Goal: Task Accomplishment & Management: Manage account settings

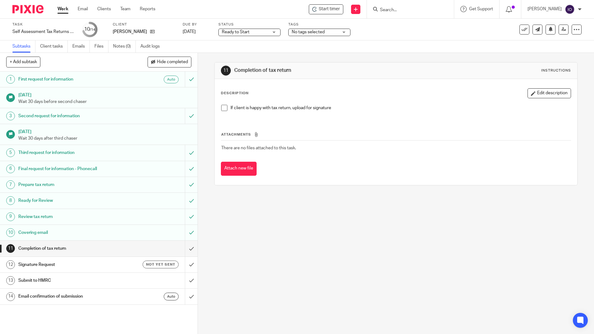
click at [396, 12] on form at bounding box center [412, 9] width 66 height 8
click at [396, 10] on input "Search" at bounding box center [407, 10] width 56 height 6
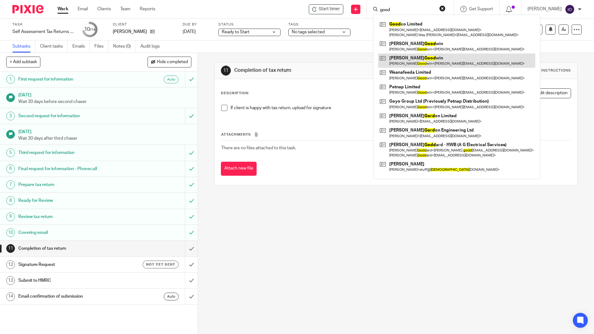
type input "good"
click at [408, 59] on link at bounding box center [456, 60] width 157 height 14
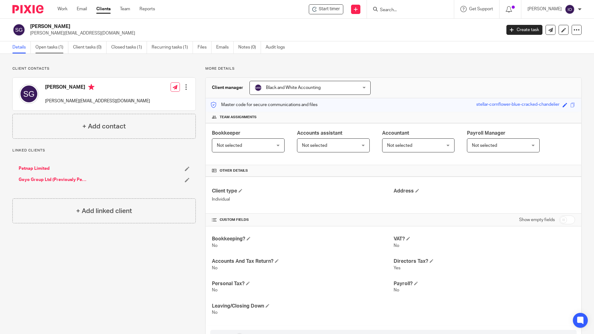
click at [54, 48] on link "Open tasks (1)" at bounding box center [51, 47] width 33 height 12
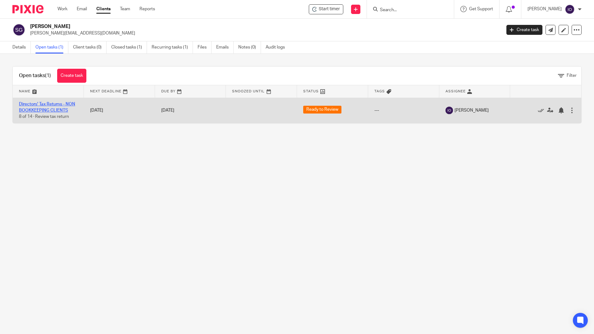
click at [47, 103] on link "Directors' Tax Returns - NON BOOKKEEPING CLIENTS" at bounding box center [47, 107] width 56 height 11
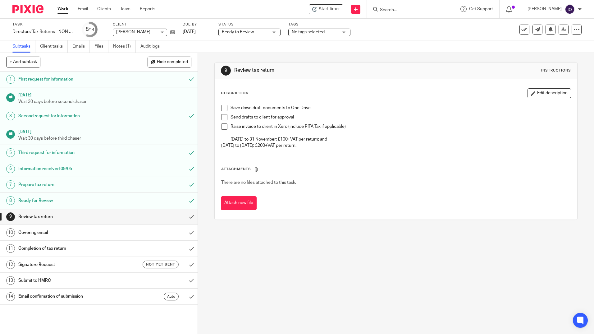
click at [392, 11] on input "Search" at bounding box center [407, 10] width 56 height 6
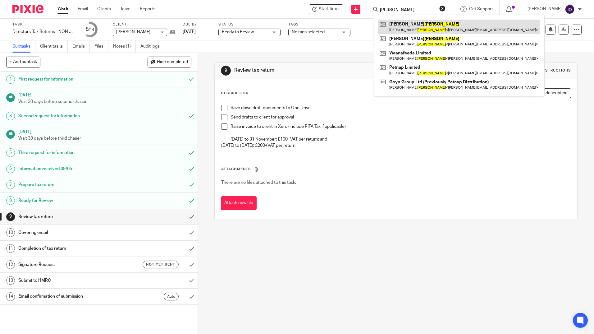
type input "goodwin"
click at [407, 26] on link at bounding box center [458, 27] width 161 height 14
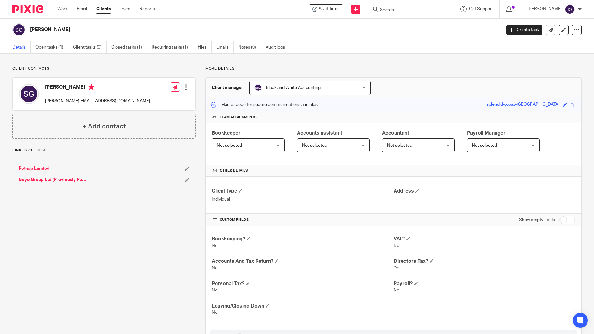
click at [43, 49] on link "Open tasks (1)" at bounding box center [51, 47] width 33 height 12
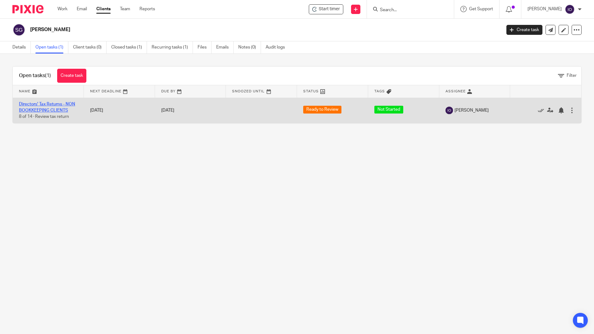
click at [50, 106] on link "Directors' Tax Returns - NON BOOKKEEPING CLIENTS" at bounding box center [47, 107] width 56 height 11
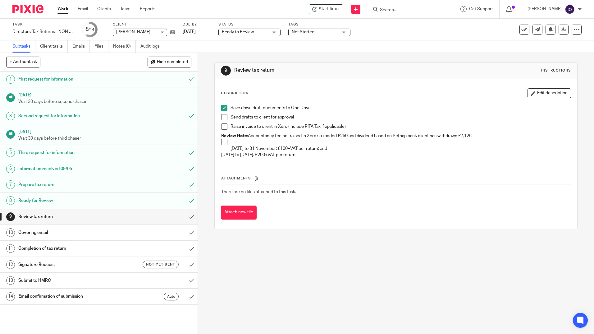
click at [221, 117] on span at bounding box center [224, 117] width 6 height 6
click at [223, 125] on span at bounding box center [224, 126] width 6 height 6
click at [530, 92] on button "Edit description" at bounding box center [548, 93] width 43 height 10
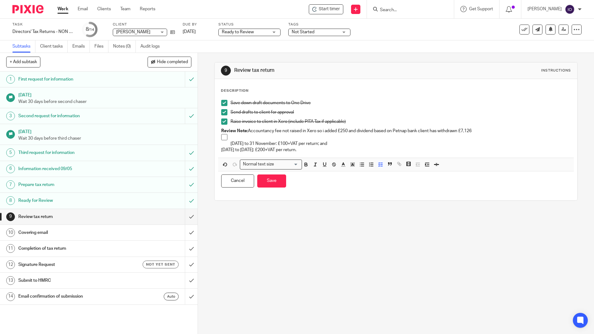
click at [222, 233] on div "9 Review tax return Instructions Description Save down draft documents to One D…" at bounding box center [396, 193] width 396 height 281
click at [244, 180] on button "Cancel" at bounding box center [237, 180] width 33 height 13
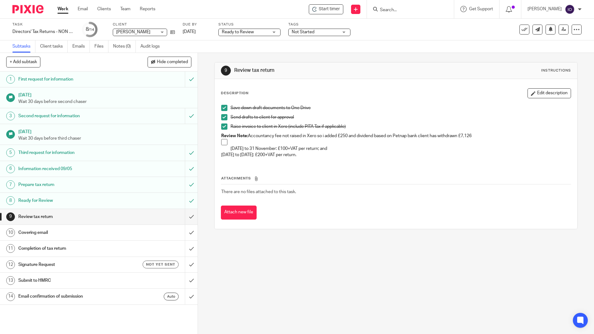
click at [33, 214] on h1 "Review tax return" at bounding box center [71, 216] width 107 height 9
click at [186, 216] on input "submit" at bounding box center [99, 217] width 198 height 16
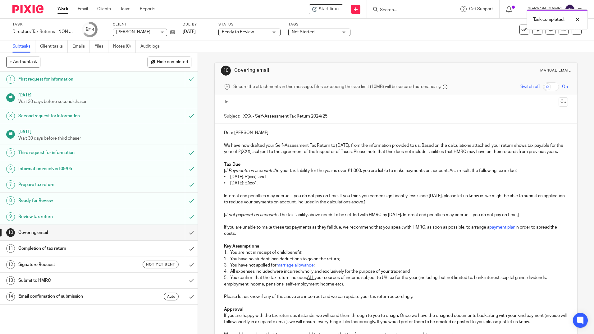
drag, startPoint x: 250, startPoint y: 116, endPoint x: 229, endPoint y: 120, distance: 21.5
click at [229, 120] on div "Subject: XXX - Self-Assessment Tax Return 2024/25" at bounding box center [395, 116] width 343 height 14
type input "Sarah Goodwin - Self-Assessment Tax Return 2024/25"
drag, startPoint x: 280, startPoint y: 151, endPoint x: 275, endPoint y: 153, distance: 5.7
click at [273, 152] on p "We have now drafted your Self-Assessment Tax Return to 5 April 2025, from the i…" at bounding box center [395, 148] width 343 height 13
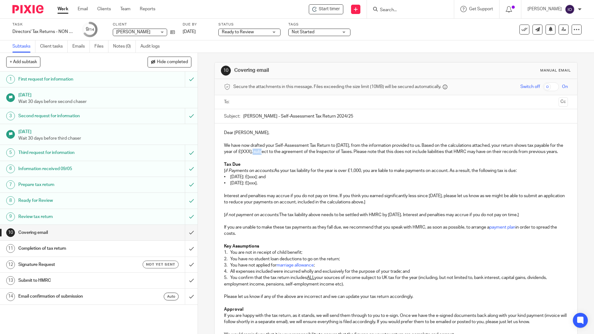
drag, startPoint x: 280, startPoint y: 152, endPoint x: 269, endPoint y: 152, distance: 11.2
click at [269, 152] on p "We have now drafted your Self-Assessment Tax Return to 5 April 2025, from the i…" at bounding box center [395, 148] width 343 height 13
click at [280, 151] on p "We have now drafted your Self-Assessment Tax Return to 5 April 2025, from the i…" at bounding box center [395, 148] width 343 height 13
drag, startPoint x: 222, startPoint y: 175, endPoint x: 522, endPoint y: 176, distance: 299.4
click at [522, 174] on p "[ if Payments on accounts: As your tax liability for the year is over £1,000, y…" at bounding box center [395, 170] width 343 height 6
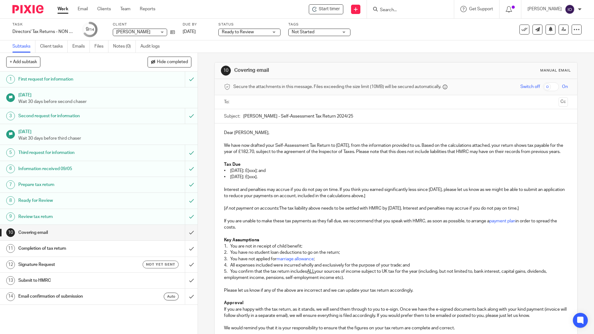
drag, startPoint x: 266, startPoint y: 176, endPoint x: 289, endPoint y: 174, distance: 22.2
click at [289, 174] on p "• 31 January 2026: £[xxx]; and" at bounding box center [395, 170] width 343 height 6
drag, startPoint x: 221, startPoint y: 182, endPoint x: 279, endPoint y: 185, distance: 58.2
click at [279, 185] on div "Dear Sarah, We have now drafted your Self-Assessment Tax Return to 5 April 2025…" at bounding box center [396, 260] width 362 height 275
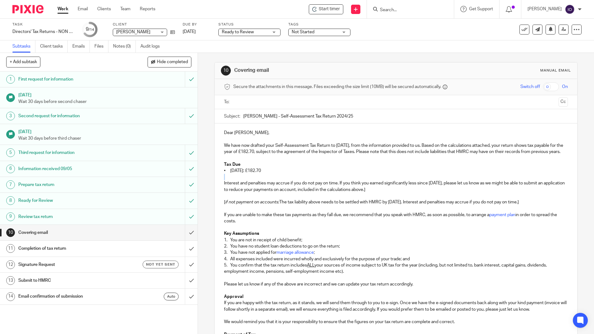
drag, startPoint x: 221, startPoint y: 185, endPoint x: 410, endPoint y: 185, distance: 188.8
click at [410, 185] on div "Dear Sarah, We have now drafted your Self-Assessment Tax Return to 5 April 2025…" at bounding box center [396, 257] width 362 height 269
drag, startPoint x: 257, startPoint y: 204, endPoint x: 238, endPoint y: 197, distance: 20.6
click at [257, 199] on p at bounding box center [395, 196] width 343 height 6
drag, startPoint x: 221, startPoint y: 187, endPoint x: 395, endPoint y: 197, distance: 174.2
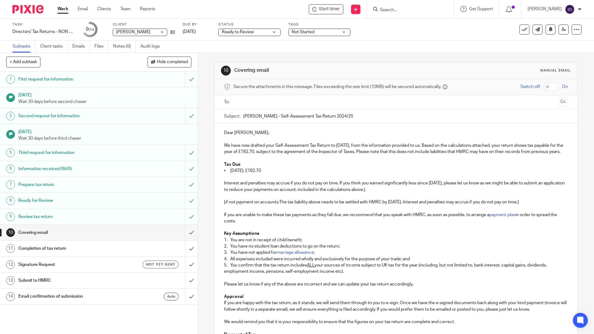
click at [395, 197] on div "Dear Sarah, We have now drafted your Self-Assessment Tax Return to 5 April 2025…" at bounding box center [396, 257] width 362 height 269
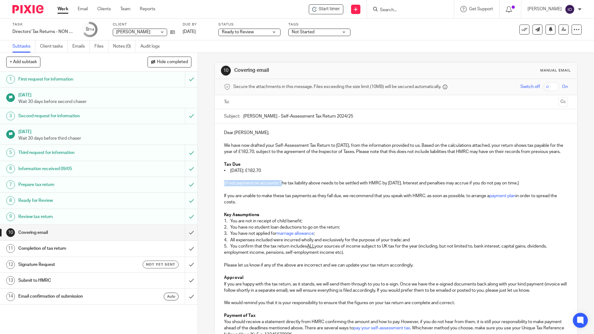
drag, startPoint x: 280, startPoint y: 188, endPoint x: 222, endPoint y: 187, distance: 57.2
click at [224, 186] on p "[ if not payment on accounts: The tax liability above needs to be settled with …" at bounding box center [395, 183] width 343 height 6
click at [488, 193] on p at bounding box center [395, 189] width 343 height 6
click at [488, 186] on p "The tax liability above needs to be settled with HMRC by 31 January 2026. Inter…" at bounding box center [395, 183] width 343 height 6
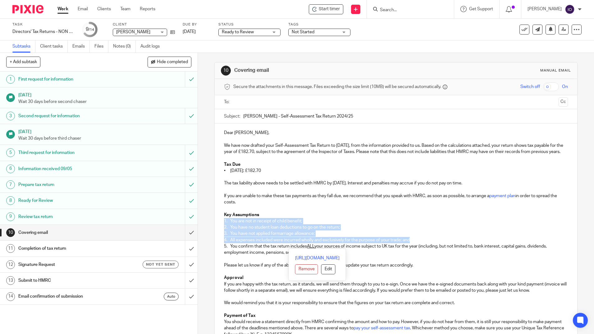
drag, startPoint x: 223, startPoint y: 226, endPoint x: 415, endPoint y: 243, distance: 193.0
click at [415, 243] on div "Dear Sarah, We have now drafted your Self-Assessment Tax Return to 5 April 2025…" at bounding box center [396, 248] width 362 height 250
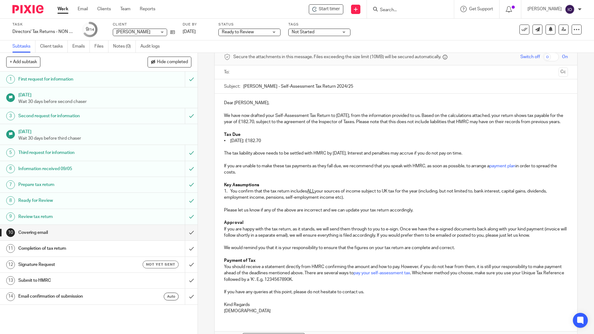
scroll to position [77, 0]
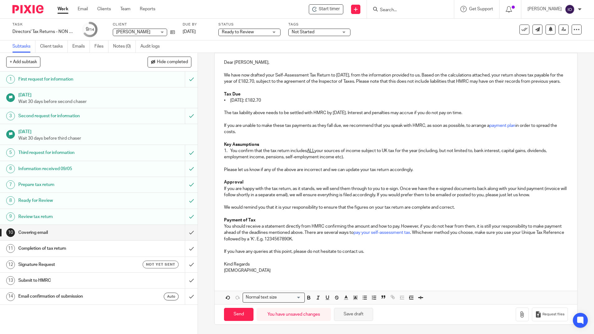
click at [346, 314] on button "Save draft" at bounding box center [353, 313] width 39 height 13
click at [519, 313] on icon "button" at bounding box center [522, 314] width 6 height 6
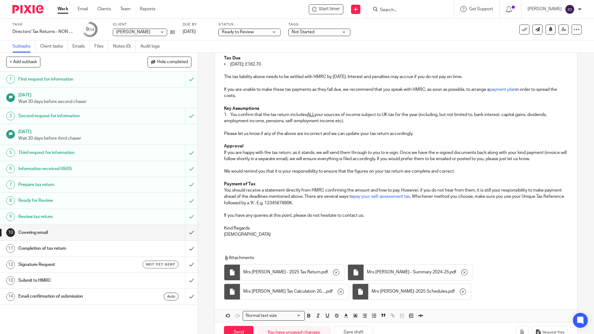
scroll to position [131, 0]
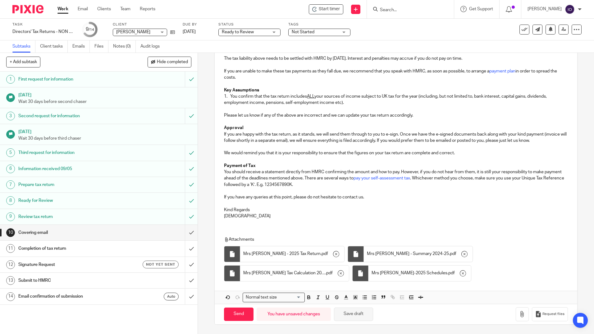
click at [345, 315] on button "Save draft" at bounding box center [353, 313] width 39 height 13
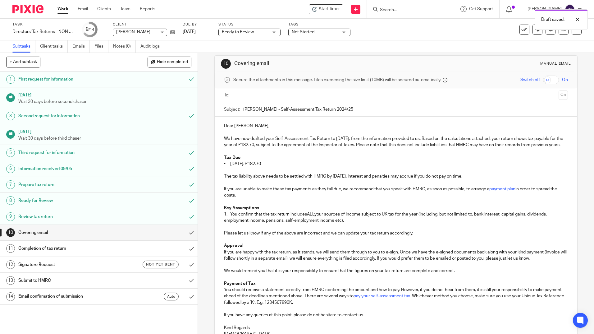
scroll to position [0, 0]
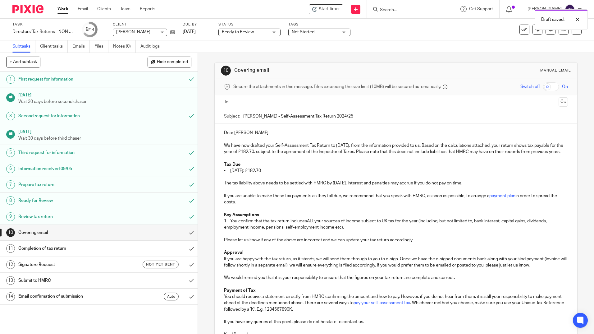
click at [260, 103] on input "text" at bounding box center [395, 101] width 320 height 7
click at [277, 102] on span at bounding box center [279, 102] width 4 height 4
click at [272, 103] on input "text" at bounding box center [395, 101] width 320 height 7
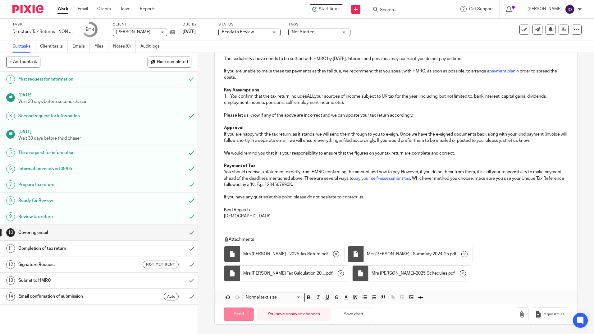
click at [234, 313] on input "Send" at bounding box center [239, 313] width 30 height 13
type input "Sent"
drag, startPoint x: 225, startPoint y: 91, endPoint x: 219, endPoint y: 89, distance: 6.6
click at [219, 89] on div "Dear Sarah, We have now drafted your Self-Assessment Tax Return to 5 April 2025…" at bounding box center [396, 111] width 362 height 225
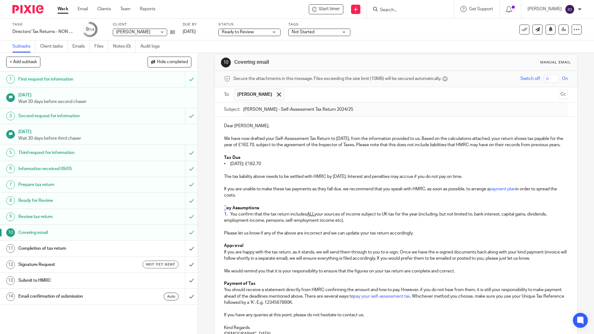
scroll to position [0, 0]
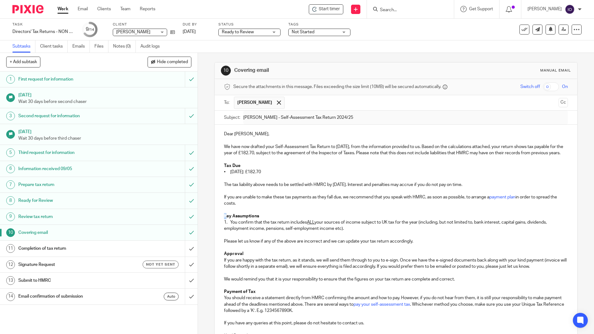
click at [346, 32] on div "Not Started" at bounding box center [319, 32] width 62 height 7
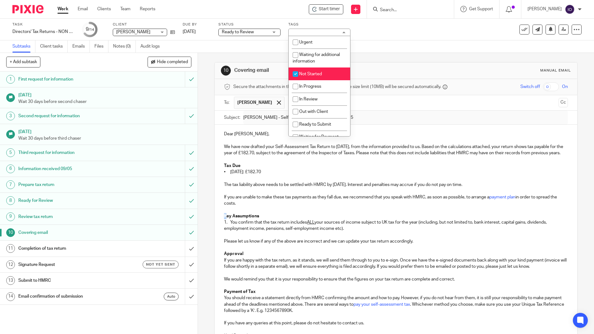
click at [311, 75] on span "Not Started" at bounding box center [310, 74] width 23 height 4
checkbox input "false"
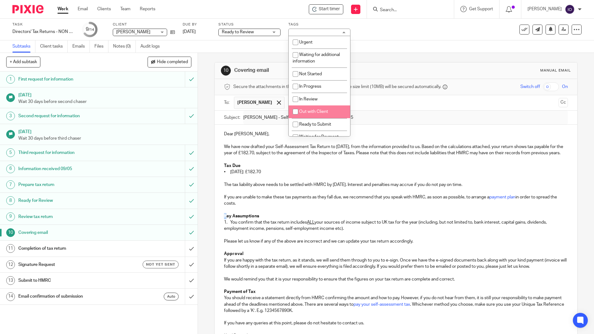
click at [311, 111] on span "Out with Client" at bounding box center [313, 111] width 29 height 4
checkbox input "true"
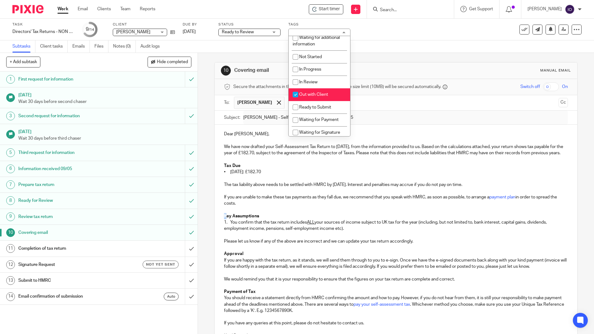
scroll to position [31, 0]
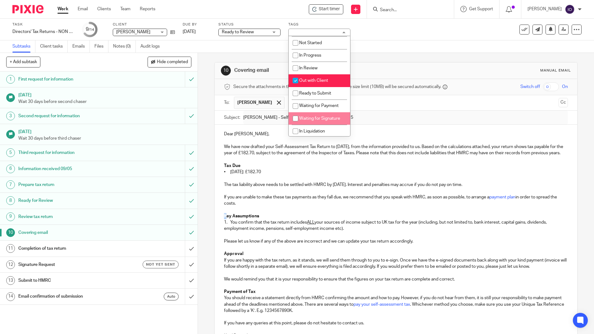
click at [309, 116] on span "Waiting for Signature" at bounding box center [319, 118] width 41 height 4
checkbox input "true"
click at [310, 103] on li "Waiting for Payment" at bounding box center [319, 105] width 61 height 13
checkbox input "true"
click at [300, 79] on input "checkbox" at bounding box center [295, 81] width 12 height 12
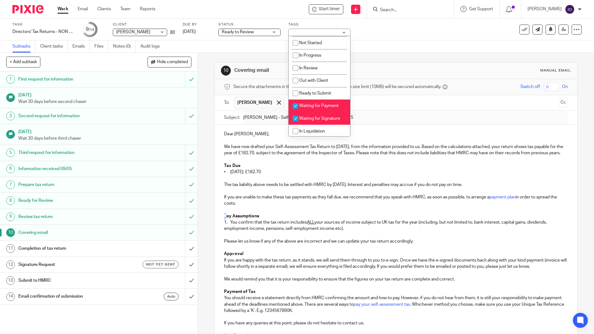
click at [300, 79] on input "checkbox" at bounding box center [295, 81] width 12 height 12
checkbox input "true"
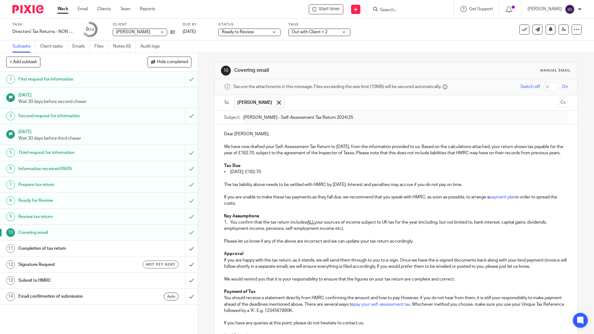
click at [386, 28] on div "Task Directors' Tax Returns - NON BOOKKEEPING CLIENTS Save Directors' Tax Retur…" at bounding box center [249, 29] width 474 height 15
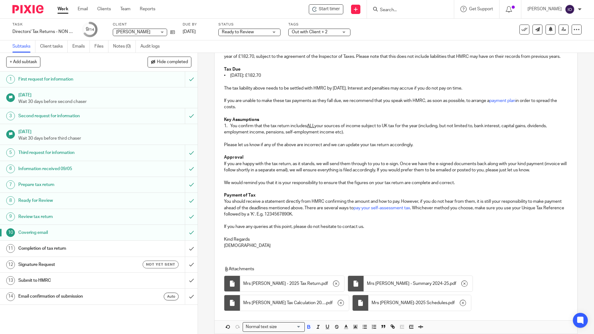
scroll to position [39, 0]
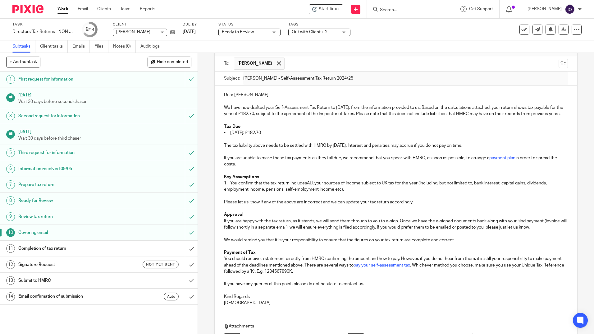
click at [398, 6] on form at bounding box center [412, 9] width 66 height 8
click at [395, 8] on input "Search" at bounding box center [407, 10] width 56 height 6
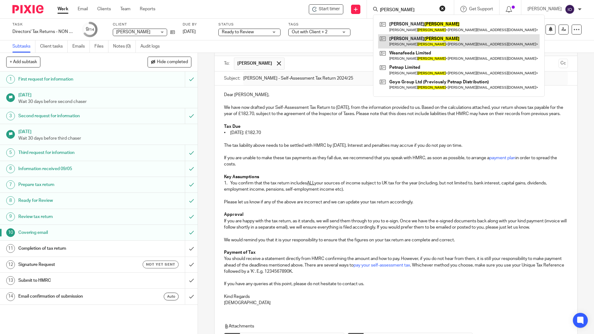
type input "goodwin"
click at [399, 39] on link at bounding box center [458, 41] width 161 height 14
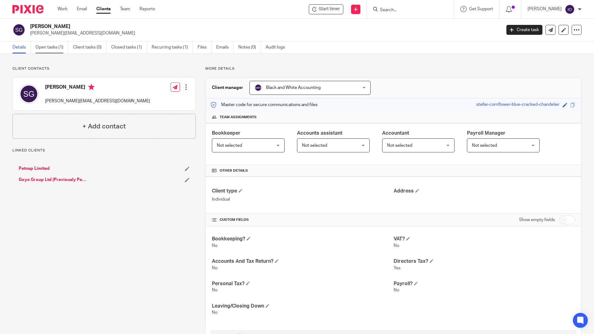
click at [51, 50] on link "Open tasks (1)" at bounding box center [51, 47] width 33 height 12
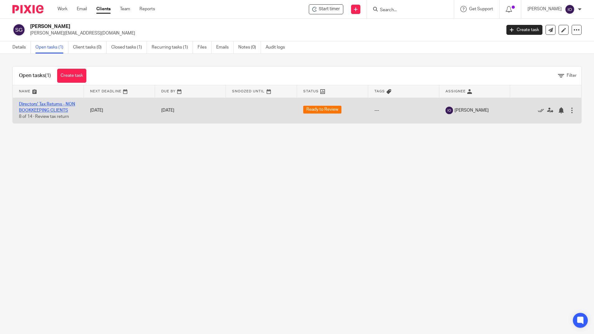
click at [55, 108] on link "Directors' Tax Returns - NON BOOKKEEPING CLIENTS" at bounding box center [47, 107] width 56 height 11
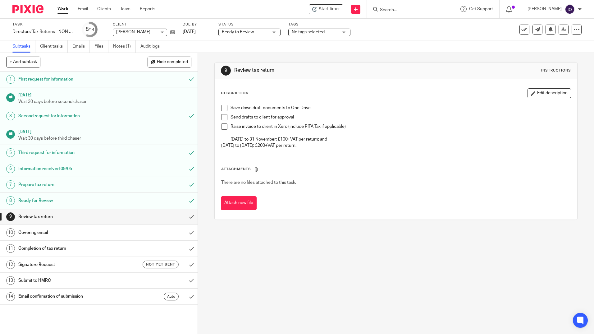
click at [221, 109] on span at bounding box center [224, 108] width 6 height 6
click at [222, 116] on span at bounding box center [224, 117] width 6 height 6
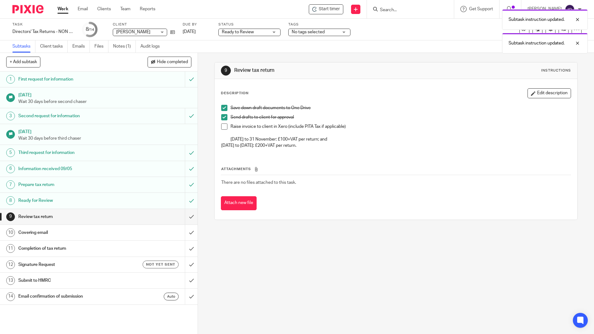
click at [221, 126] on span at bounding box center [224, 126] width 6 height 6
click at [184, 216] on input "submit" at bounding box center [99, 217] width 198 height 16
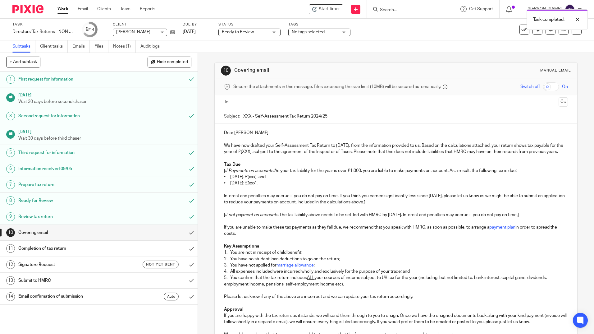
drag, startPoint x: 249, startPoint y: 115, endPoint x: 227, endPoint y: 115, distance: 22.1
click at [224, 121] on div "Subject: XXX - Self-Assessment Tax Return 2024/25" at bounding box center [395, 116] width 343 height 14
type input "Simon Goodwin - Self-Assessment Tax Return 2024/25"
drag, startPoint x: 280, startPoint y: 151, endPoint x: 270, endPoint y: 150, distance: 10.6
click at [270, 150] on p "We have now drafted your Self-Assessment Tax Return to 5 April 2025, from the i…" at bounding box center [395, 148] width 343 height 13
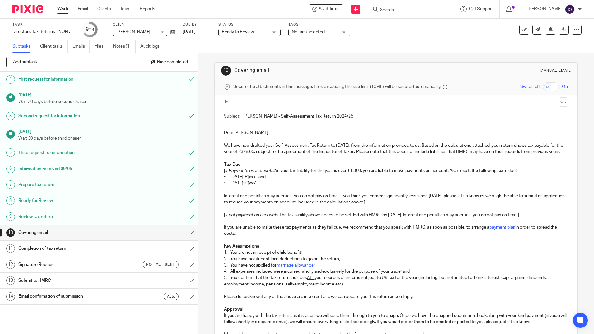
drag, startPoint x: 222, startPoint y: 175, endPoint x: 531, endPoint y: 176, distance: 309.3
click at [531, 174] on p "[ if Payments on accounts: As your tax liability for the year is over £1,000, y…" at bounding box center [395, 170] width 343 height 6
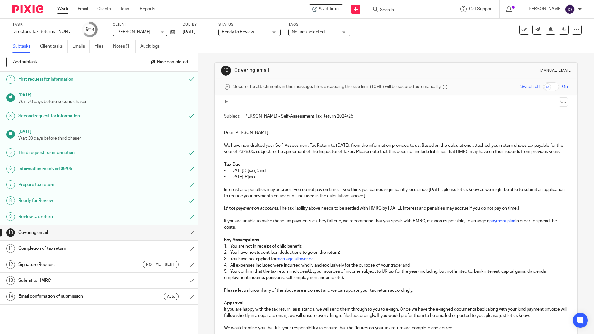
drag, startPoint x: 266, startPoint y: 176, endPoint x: 287, endPoint y: 177, distance: 20.8
click at [287, 174] on p "• 31 January 2026: £[xxx]; and" at bounding box center [395, 170] width 343 height 6
drag, startPoint x: 221, startPoint y: 184, endPoint x: 303, endPoint y: 180, distance: 82.4
click at [303, 181] on div "Dear Simon , We have now drafted your Self-Assessment Tax Return to 5 April 202…" at bounding box center [396, 260] width 362 height 275
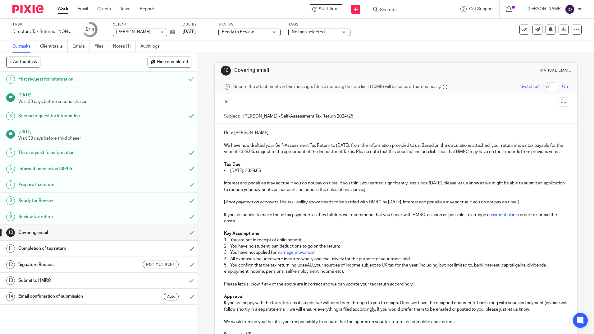
drag, startPoint x: 221, startPoint y: 187, endPoint x: 412, endPoint y: 196, distance: 191.5
click at [412, 196] on div "Dear Simon , We have now drafted your Self-Assessment Tax Return to 5 April 202…" at bounding box center [396, 257] width 362 height 269
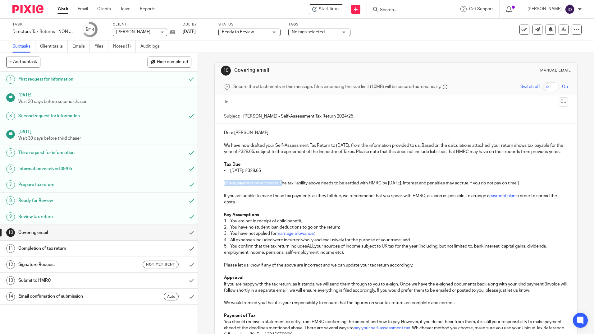
drag, startPoint x: 279, startPoint y: 189, endPoint x: 202, endPoint y: 192, distance: 77.1
click at [202, 192] on div "10 Covering email Manual email Secure the attachments in this message. Files ex…" at bounding box center [396, 193] width 396 height 281
click at [488, 180] on p at bounding box center [395, 177] width 343 height 6
click at [487, 186] on p "The tax liability above needs to be settled with HMRC by 31 January 2026. Inter…" at bounding box center [395, 183] width 343 height 6
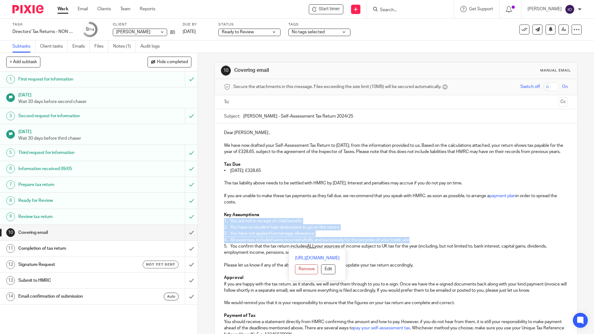
drag, startPoint x: 221, startPoint y: 227, endPoint x: 424, endPoint y: 247, distance: 203.8
click at [425, 247] on div "Dear Simon , We have now drafted your Self-Assessment Tax Return to 5 April 202…" at bounding box center [396, 248] width 362 height 250
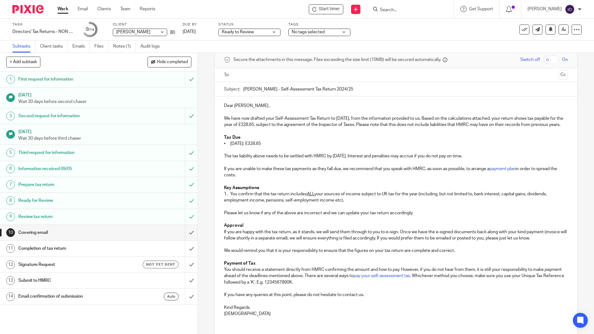
scroll to position [62, 0]
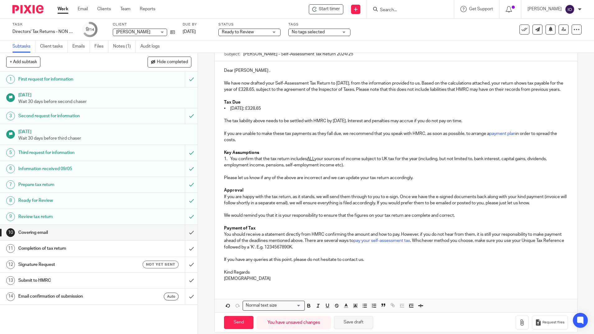
click at [353, 327] on button "Save draft" at bounding box center [353, 322] width 39 height 13
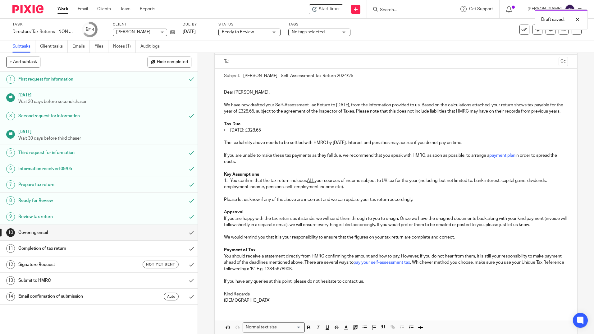
scroll to position [77, 0]
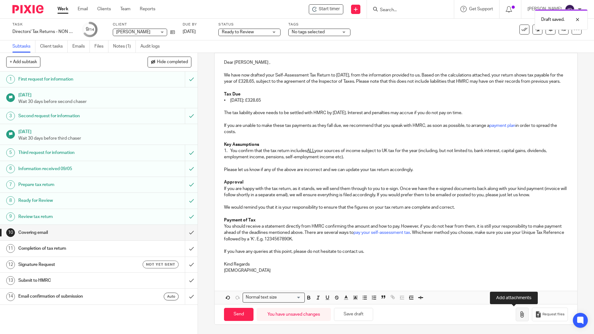
click at [517, 314] on button "button" at bounding box center [522, 314] width 13 height 14
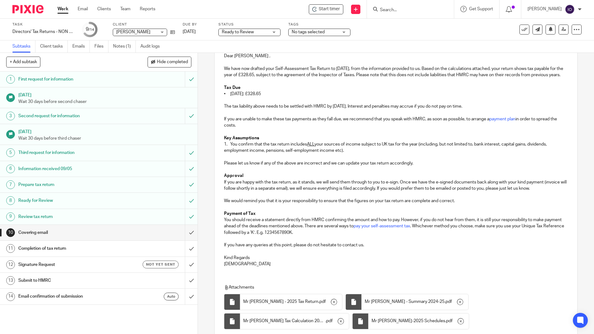
scroll to position [131, 0]
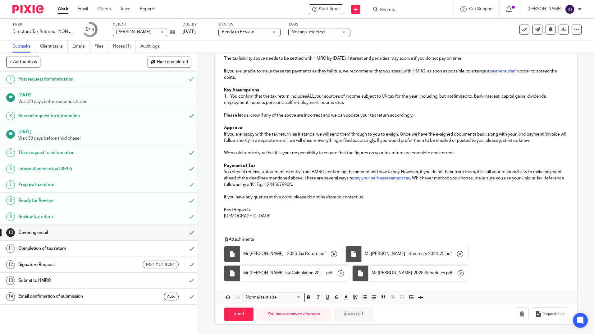
click at [349, 320] on button "Save draft" at bounding box center [353, 313] width 39 height 13
click at [354, 315] on button "Save draft" at bounding box center [353, 313] width 39 height 13
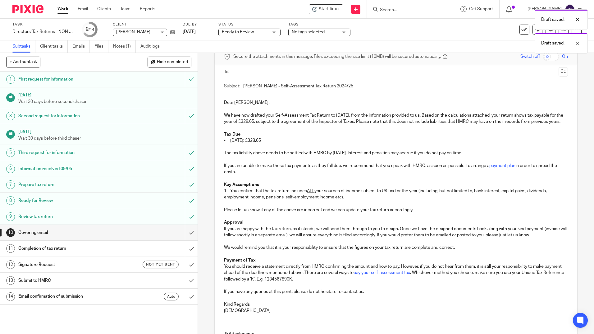
scroll to position [0, 0]
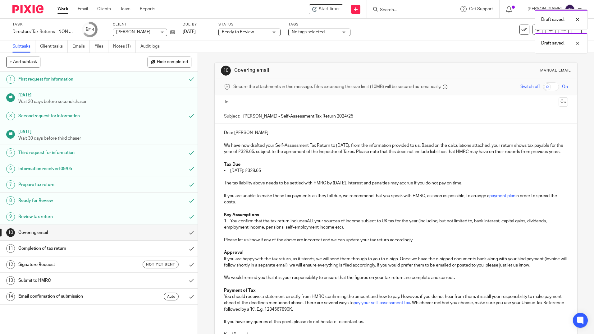
click at [275, 103] on input "text" at bounding box center [395, 101] width 320 height 7
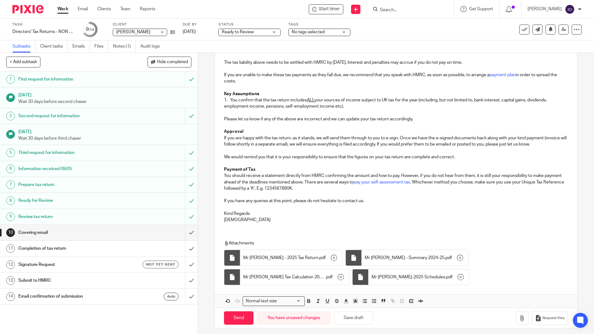
scroll to position [132, 0]
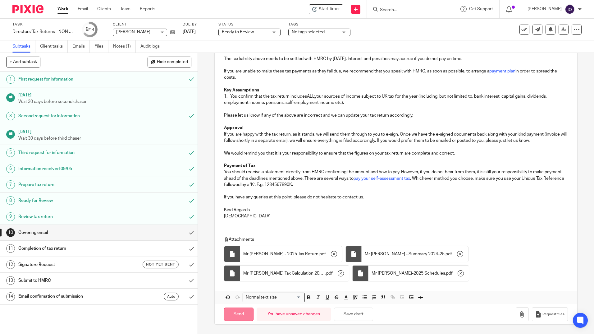
click at [233, 318] on input "Send" at bounding box center [239, 313] width 30 height 13
type input "Sent"
click at [49, 246] on h1 "Completion of tax return" at bounding box center [71, 247] width 107 height 9
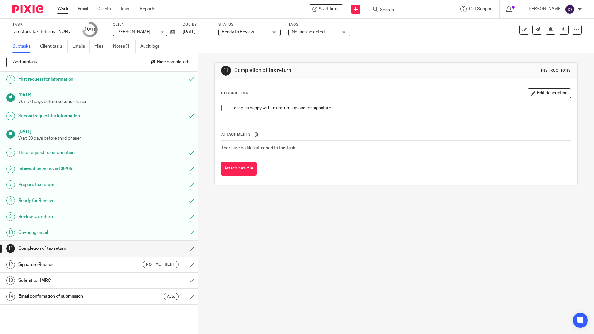
click at [341, 30] on div "No tags selected" at bounding box center [319, 32] width 62 height 7
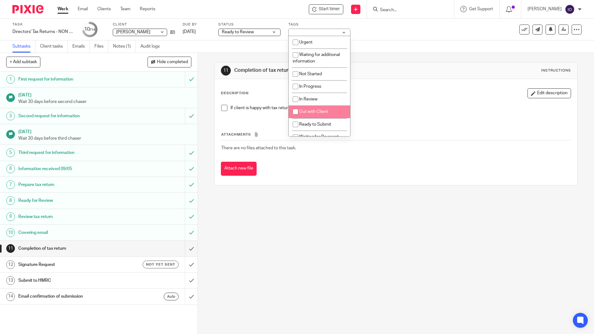
click at [315, 113] on span "Out with Client" at bounding box center [313, 111] width 29 height 4
checkbox input "true"
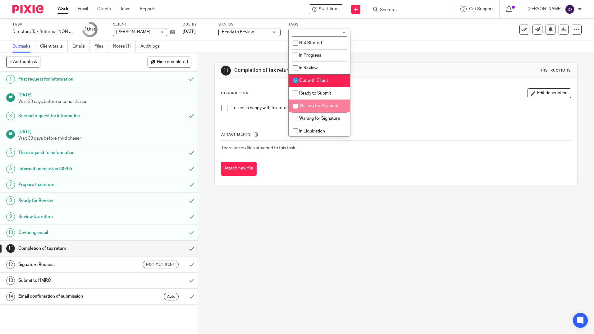
scroll to position [62, 0]
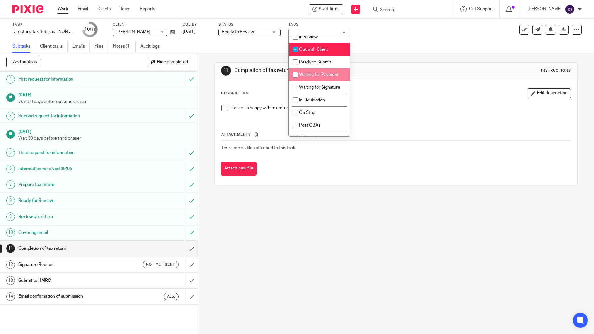
click at [320, 75] on span "Waiting for Payment" at bounding box center [318, 74] width 39 height 4
checkbox input "true"
click at [319, 86] on span "Waiting for Signature" at bounding box center [319, 87] width 41 height 4
checkbox input "true"
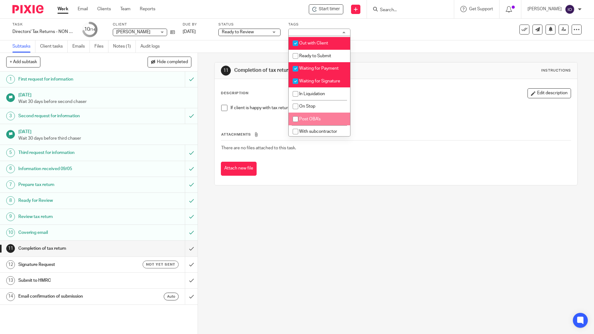
scroll to position [70, 0]
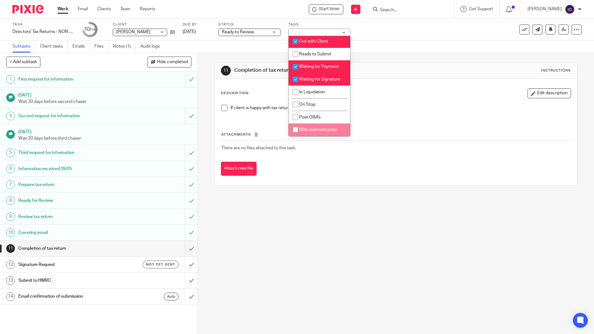
click at [335, 162] on div "Attach new file" at bounding box center [396, 168] width 350 height 14
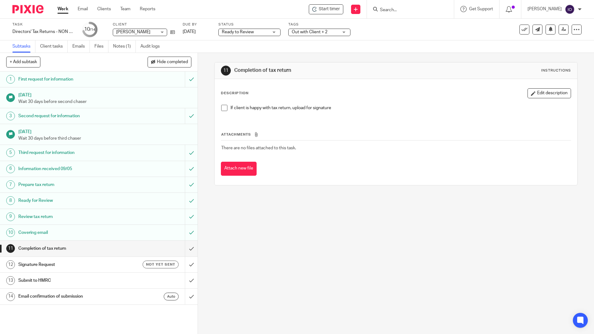
click at [61, 11] on link "Work" at bounding box center [62, 9] width 11 height 6
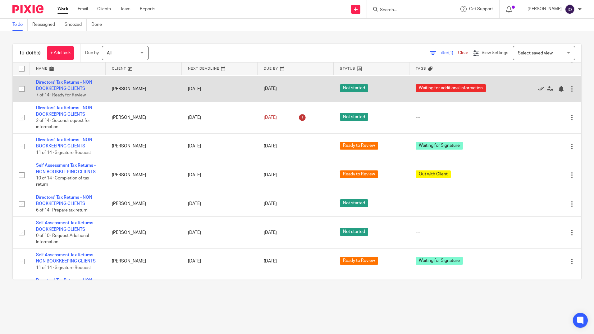
scroll to position [766, 0]
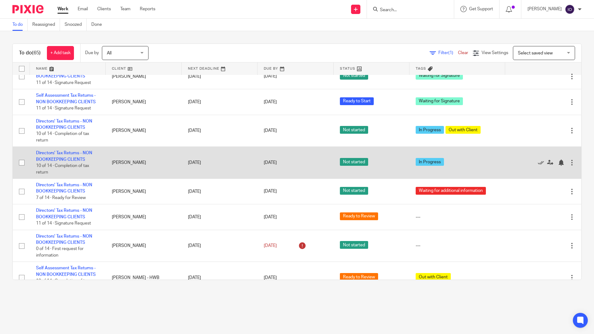
drag, startPoint x: 109, startPoint y: 169, endPoint x: 112, endPoint y: 168, distance: 3.2
click at [115, 169] on td "[PERSON_NAME]" at bounding box center [144, 163] width 76 height 32
drag, startPoint x: 109, startPoint y: 167, endPoint x: 143, endPoint y: 164, distance: 34.3
click at [143, 164] on td "[PERSON_NAME]" at bounding box center [144, 163] width 76 height 32
drag, startPoint x: 134, startPoint y: 168, endPoint x: 137, endPoint y: 165, distance: 3.8
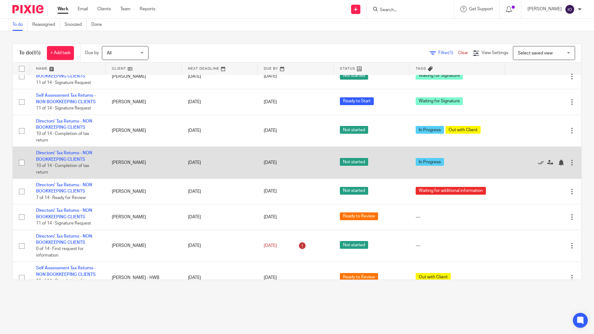
click at [136, 165] on td "[PERSON_NAME]" at bounding box center [144, 163] width 76 height 32
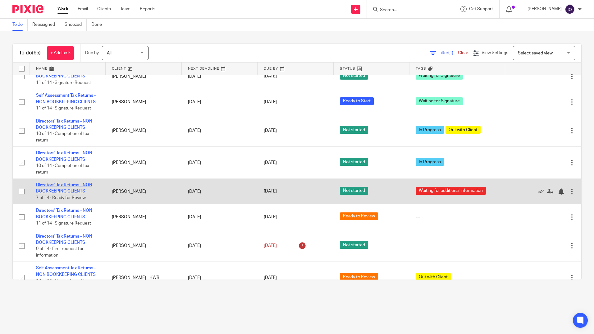
drag, startPoint x: 140, startPoint y: 197, endPoint x: 79, endPoint y: 195, distance: 61.2
click at [85, 197] on tr "Directors' Tax Returns - NON BOOKKEEPING CLIENTS 7 of 14 · Ready for Review [PE…" at bounding box center [297, 191] width 568 height 25
drag, startPoint x: 95, startPoint y: 190, endPoint x: 34, endPoint y: 192, distance: 60.9
click at [34, 192] on td "Directors' Tax Returns - NON BOOKKEEPING CLIENTS 7 of 14 · Ready for Review" at bounding box center [68, 191] width 76 height 25
drag, startPoint x: 34, startPoint y: 192, endPoint x: 94, endPoint y: 185, distance: 60.6
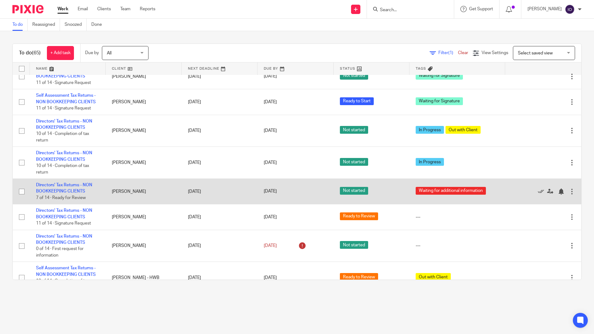
click at [93, 185] on td "Directors' Tax Returns - NON BOOKKEEPING CLIENTS 7 of 14 · Ready for Review" at bounding box center [68, 191] width 76 height 25
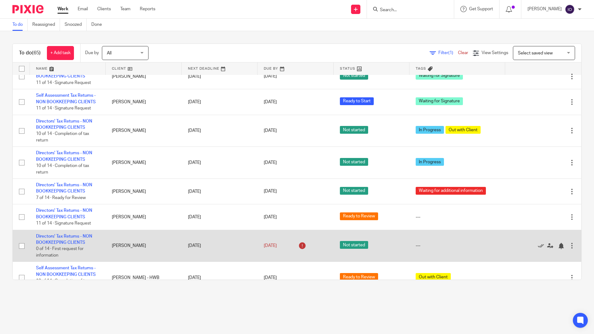
drag, startPoint x: 127, startPoint y: 251, endPoint x: 102, endPoint y: 254, distance: 25.7
click at [102, 254] on tr "Directors' Tax Returns - NON BOOKKEEPING CLIENTS 0 of 14 · First request for in…" at bounding box center [297, 246] width 568 height 32
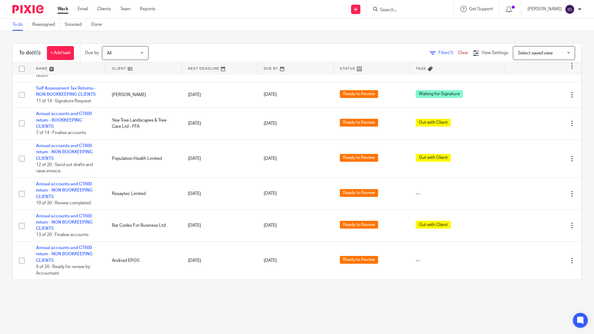
scroll to position [984, 0]
